Goal: Participate in discussion: Engage in conversation with other users on a specific topic

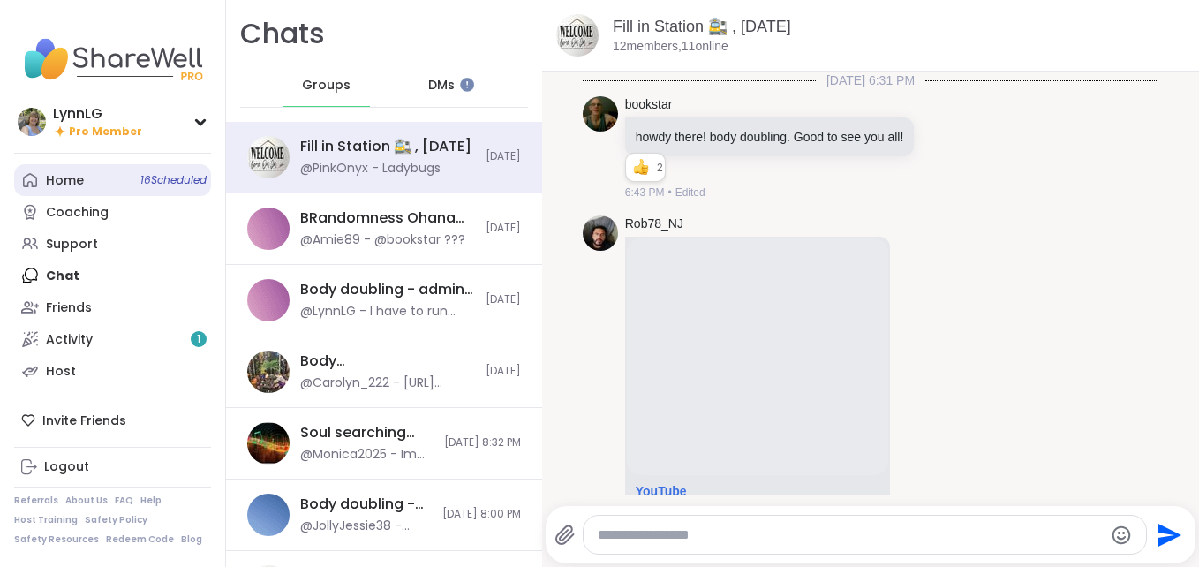
click at [72, 173] on div "Home 16 Scheduled" at bounding box center [65, 181] width 38 height 18
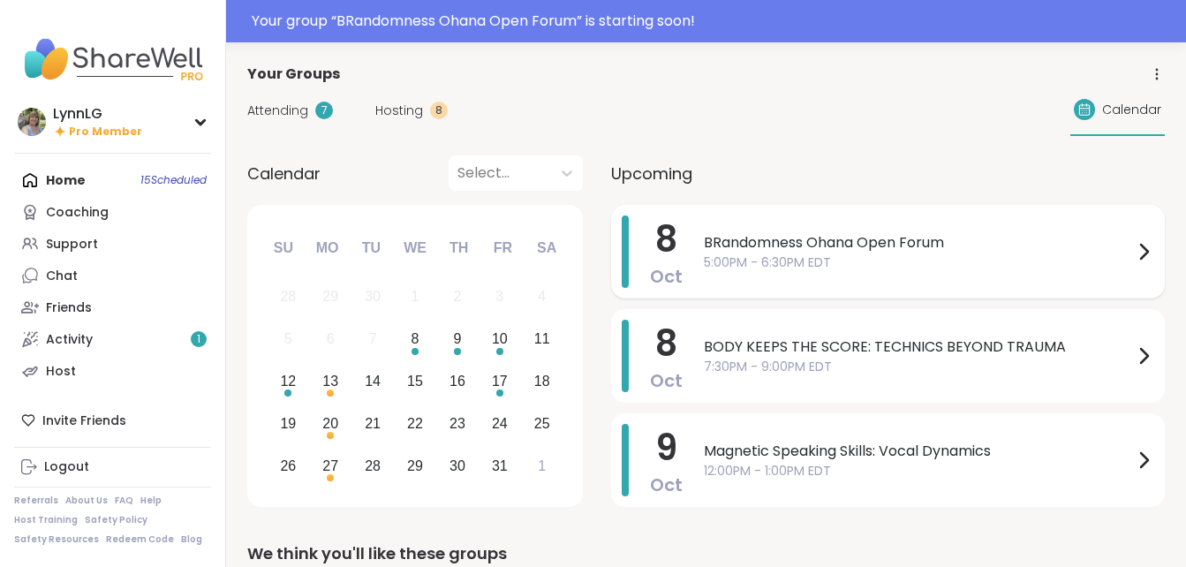
click at [1016, 253] on span "5:00PM - 6:30PM EDT" at bounding box center [918, 262] width 429 height 19
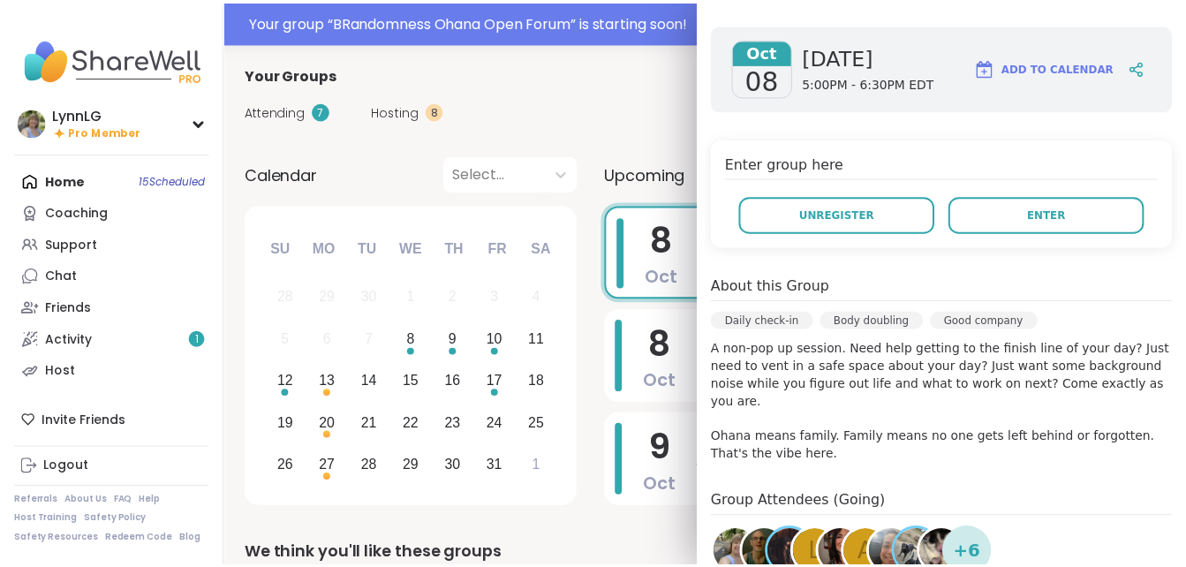
scroll to position [265, 0]
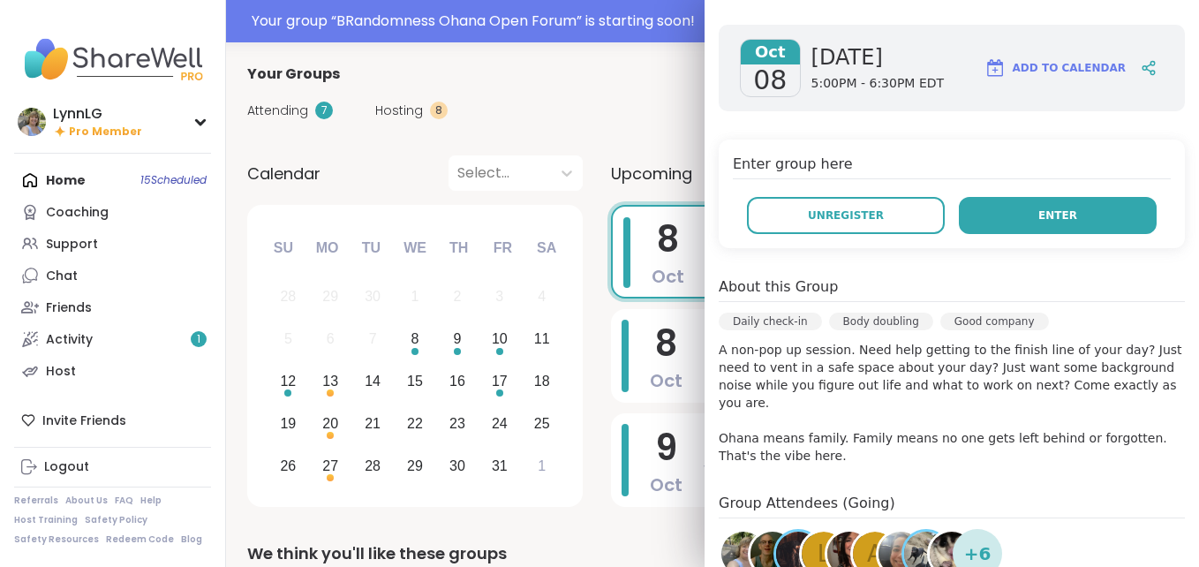
click at [1038, 208] on span "Enter" at bounding box center [1057, 216] width 39 height 16
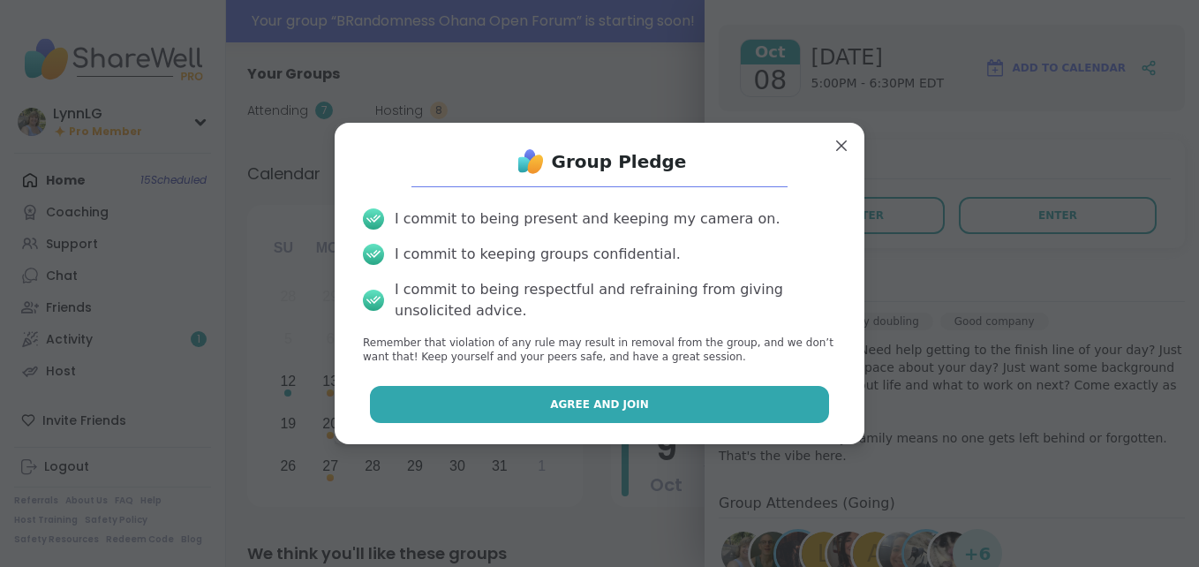
click at [594, 401] on span "Agree and Join" at bounding box center [599, 404] width 99 height 16
